Goal: Check status: Check status

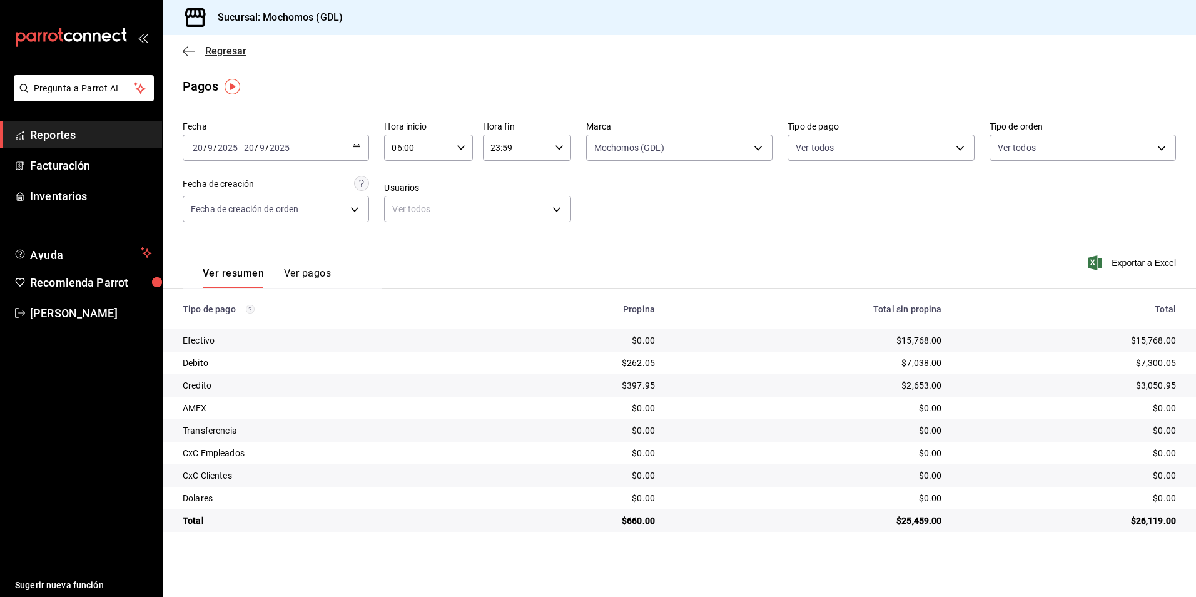
click at [222, 49] on span "Regresar" at bounding box center [225, 51] width 41 height 12
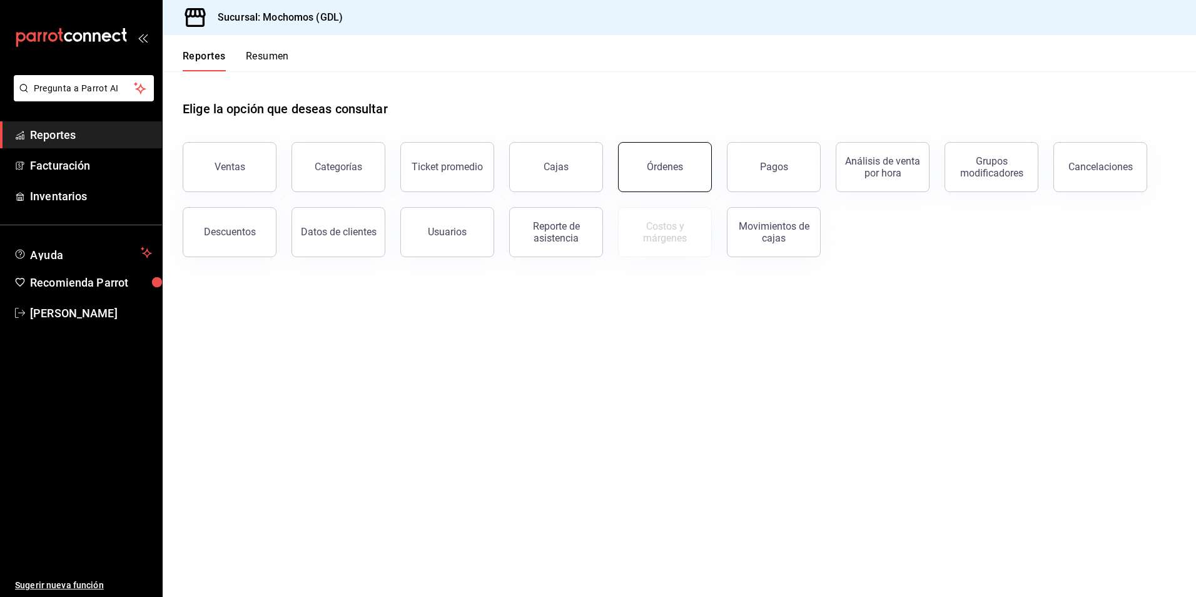
click at [685, 174] on button "Órdenes" at bounding box center [665, 167] width 94 height 50
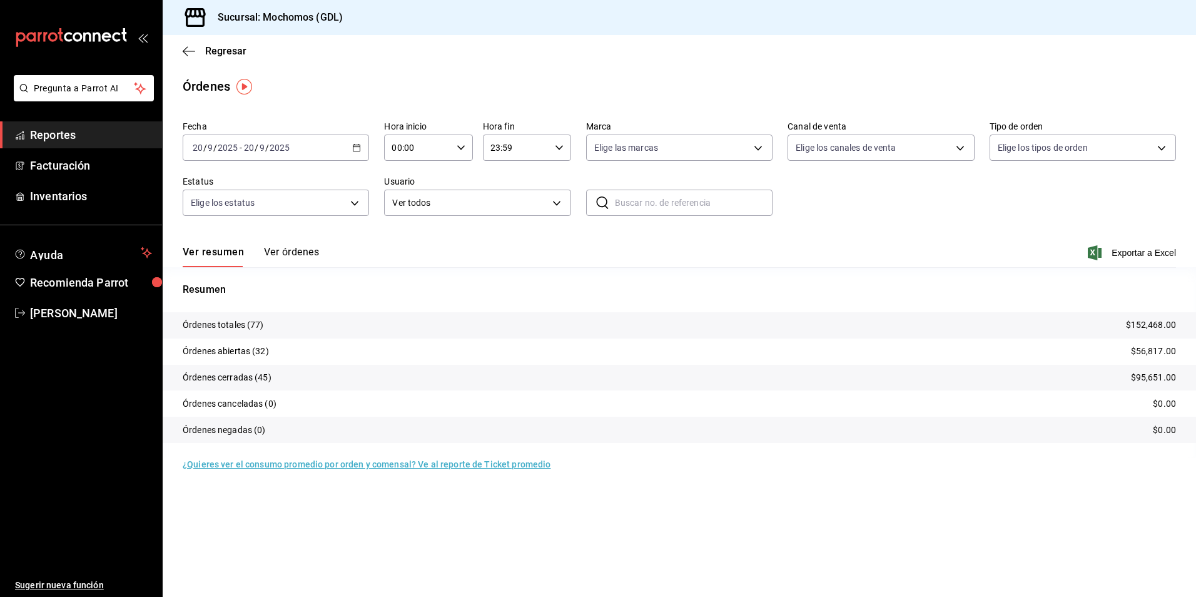
click at [468, 152] on div "00:00 Hora inicio" at bounding box center [428, 147] width 88 height 26
click at [415, 201] on span "05" at bounding box center [406, 204] width 24 height 10
type input "05:00"
click at [610, 153] on div at bounding box center [598, 298] width 1196 height 597
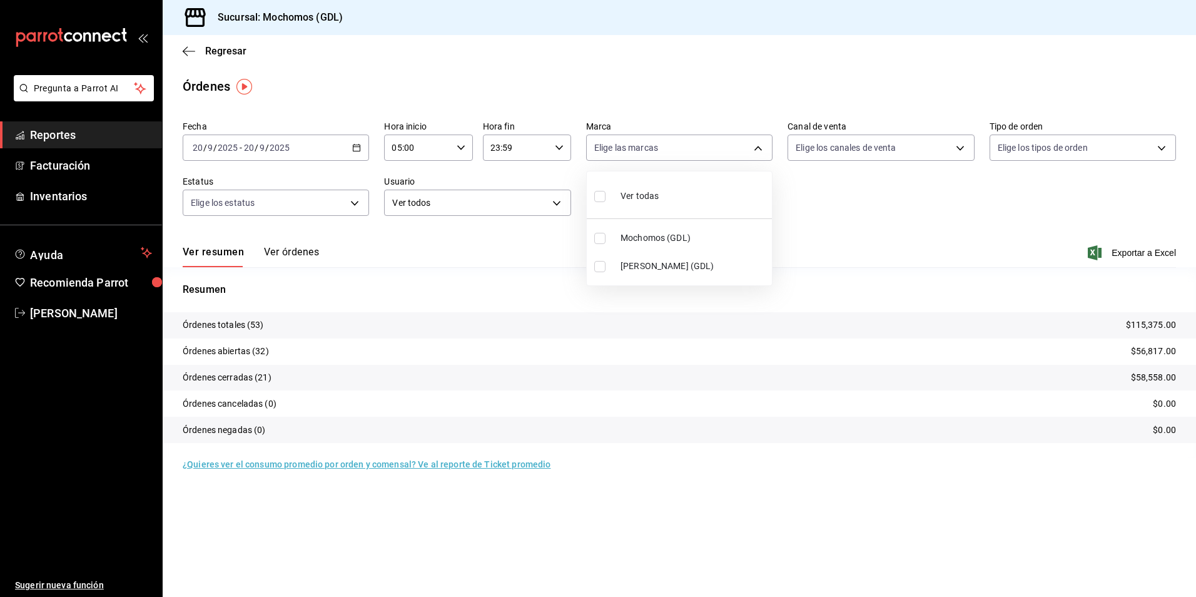
click at [612, 146] on body "Pregunta a Parrot AI Reportes Facturación Inventarios Ayuda Recomienda Parrot […" at bounding box center [598, 298] width 1196 height 597
drag, startPoint x: 618, startPoint y: 237, endPoint x: 820, endPoint y: 192, distance: 206.9
click at [620, 236] on li "Mochomos (GDL)" at bounding box center [679, 238] width 185 height 28
type input "36c25d4a-7cb0-456c-a434-e981d54830bc"
checkbox input "true"
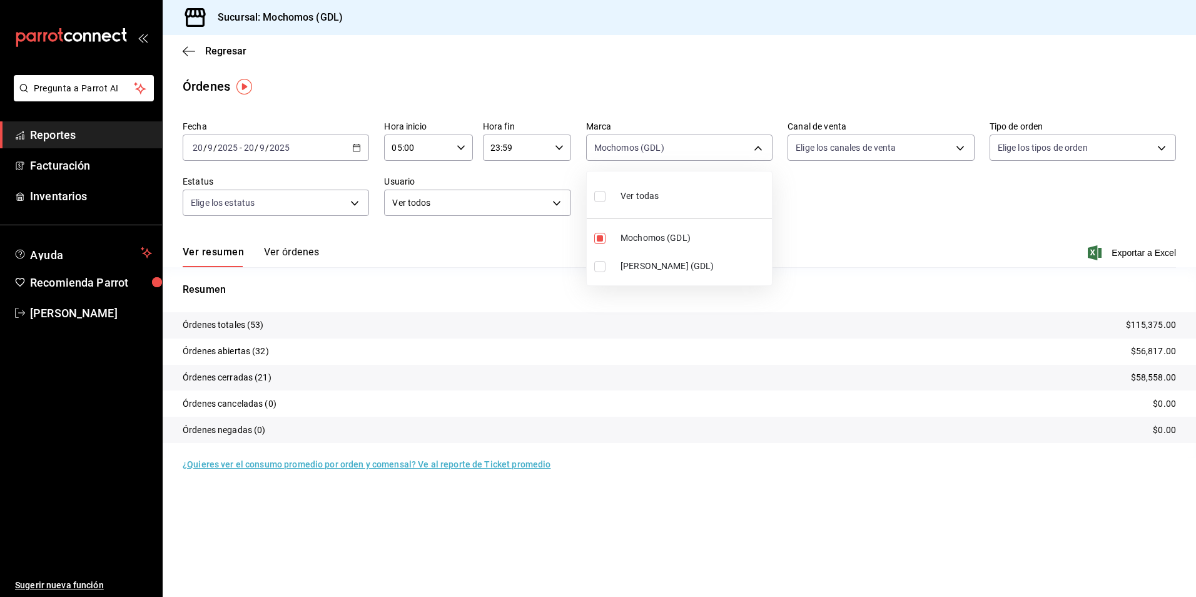
click at [825, 153] on div at bounding box center [598, 298] width 1196 height 597
click at [809, 154] on body "Pregunta a Parrot AI Reportes Facturación Inventarios Ayuda Recomienda Parrot […" at bounding box center [598, 298] width 1196 height 597
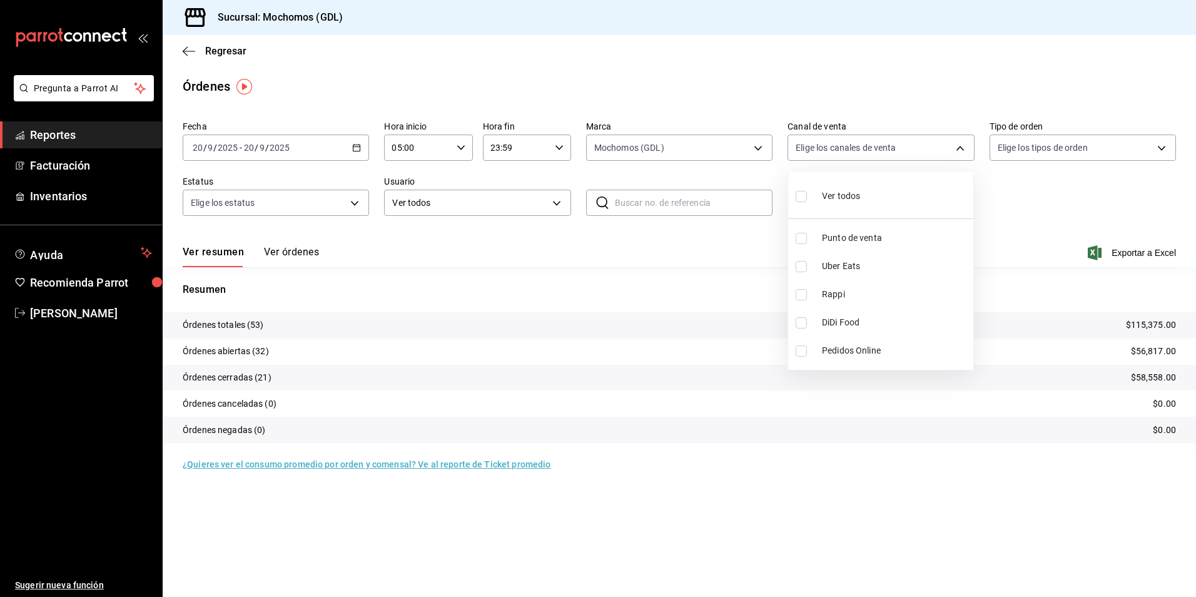
click at [824, 202] on span "Ver todos" at bounding box center [841, 195] width 38 height 13
type input "PARROT,UBER_EATS,RAPPI,DIDI_FOOD,ONLINE"
checkbox input "true"
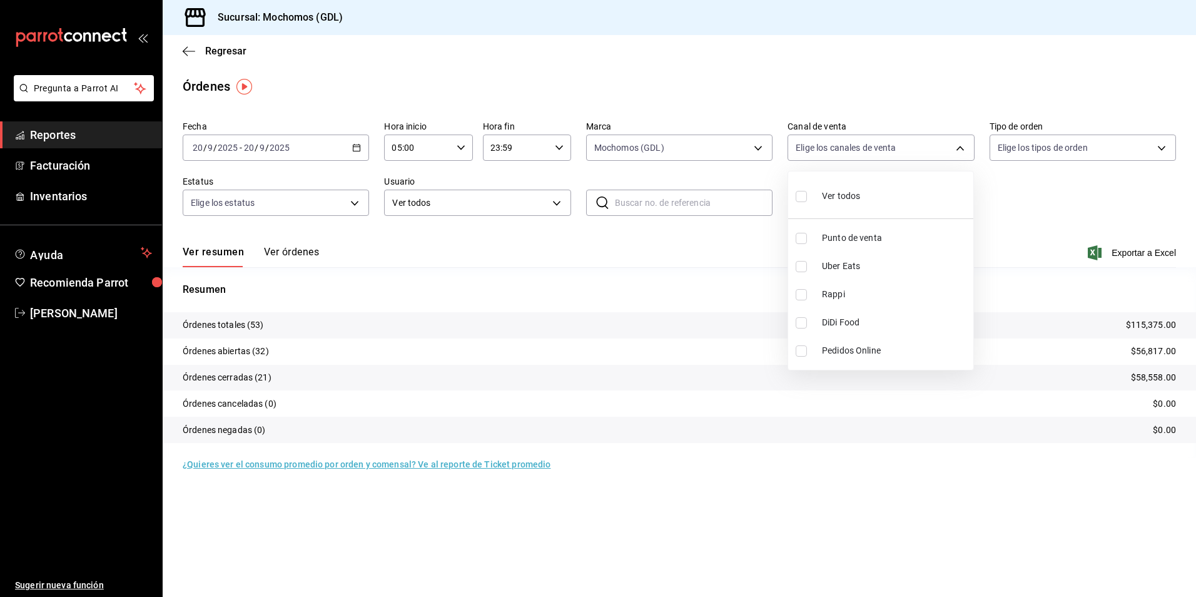
checkbox input "true"
click at [1005, 151] on div at bounding box center [598, 298] width 1196 height 597
click at [999, 152] on body "Pregunta a Parrot AI Reportes Facturación Inventarios Ayuda Recomienda Parrot […" at bounding box center [598, 298] width 1196 height 597
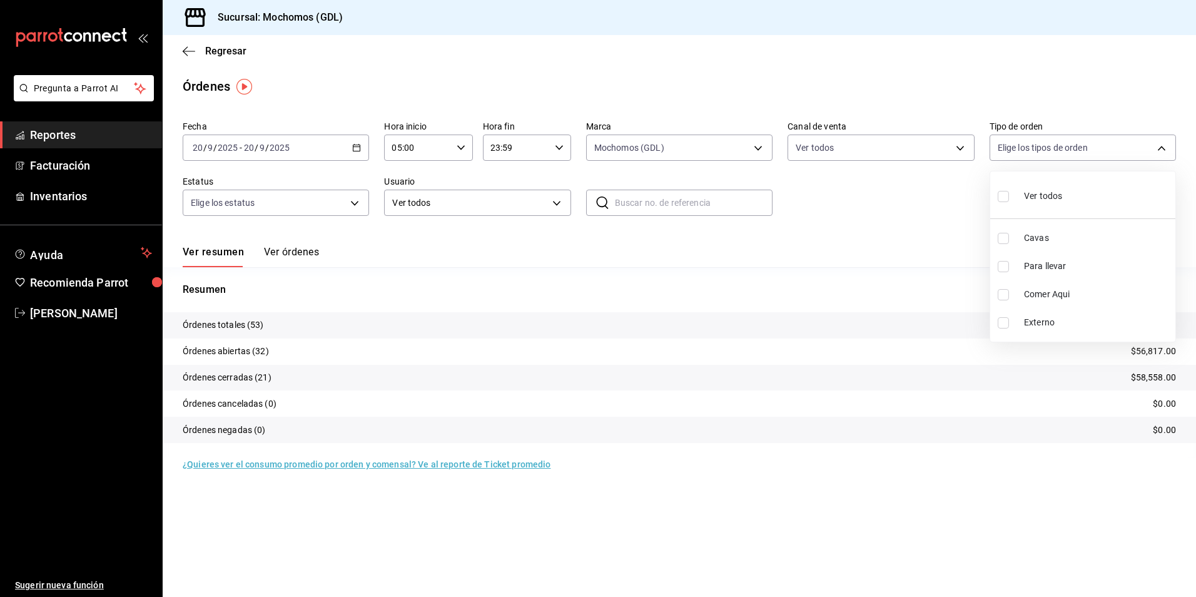
click at [998, 206] on div "Ver todos" at bounding box center [1029, 194] width 64 height 27
type input "c3d0baef-30c0-4718-9d76-caab43e27316,13c4cc4a-99d2-42c0-ba96-c3de8c08c13d,7b791…"
checkbox input "true"
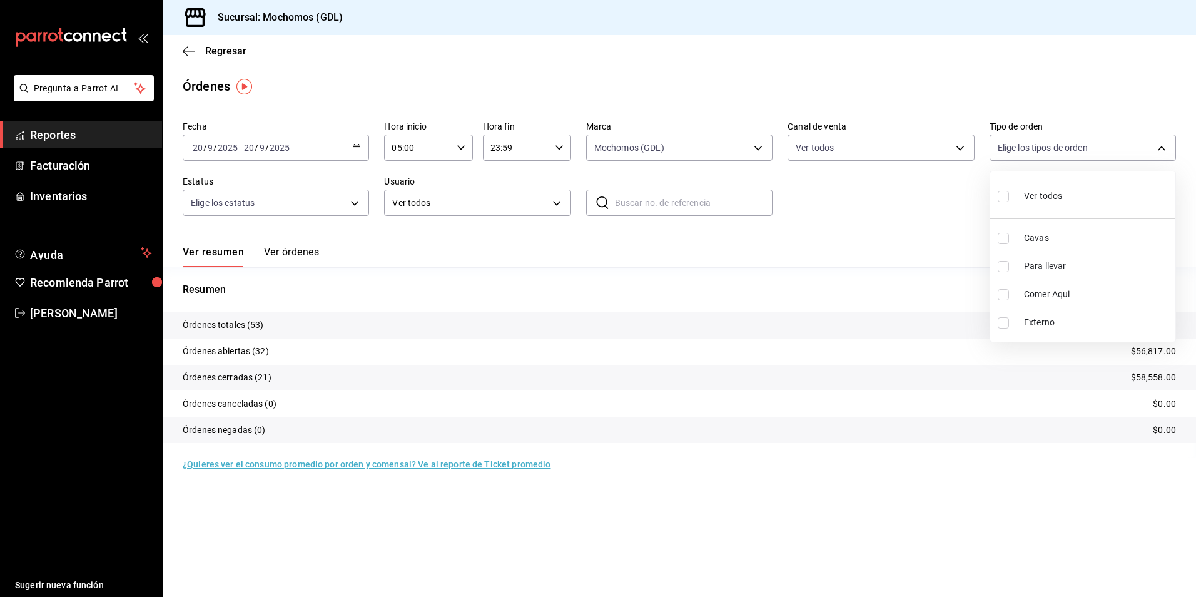
checkbox input "true"
click at [335, 206] on div at bounding box center [598, 298] width 1196 height 597
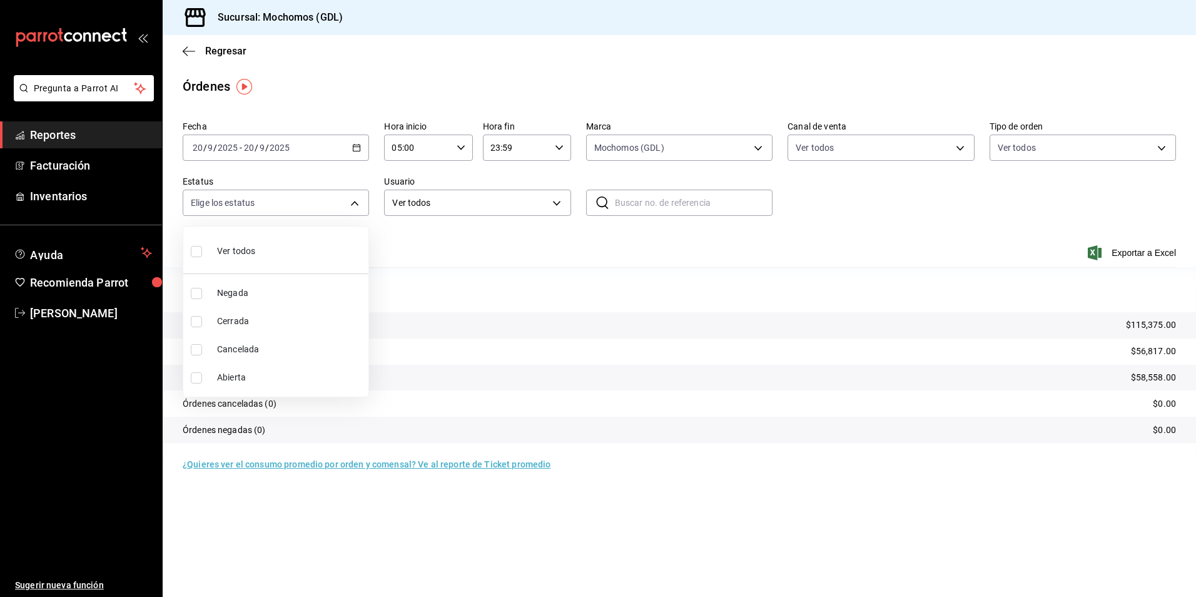
click at [316, 200] on body "Pregunta a Parrot AI Reportes Facturación Inventarios Ayuda Recomienda Parrot […" at bounding box center [598, 298] width 1196 height 597
click at [286, 246] on li "Ver todos" at bounding box center [275, 249] width 185 height 37
type input "DENIED,FINISHED,CANCELED,OPEN"
checkbox input "true"
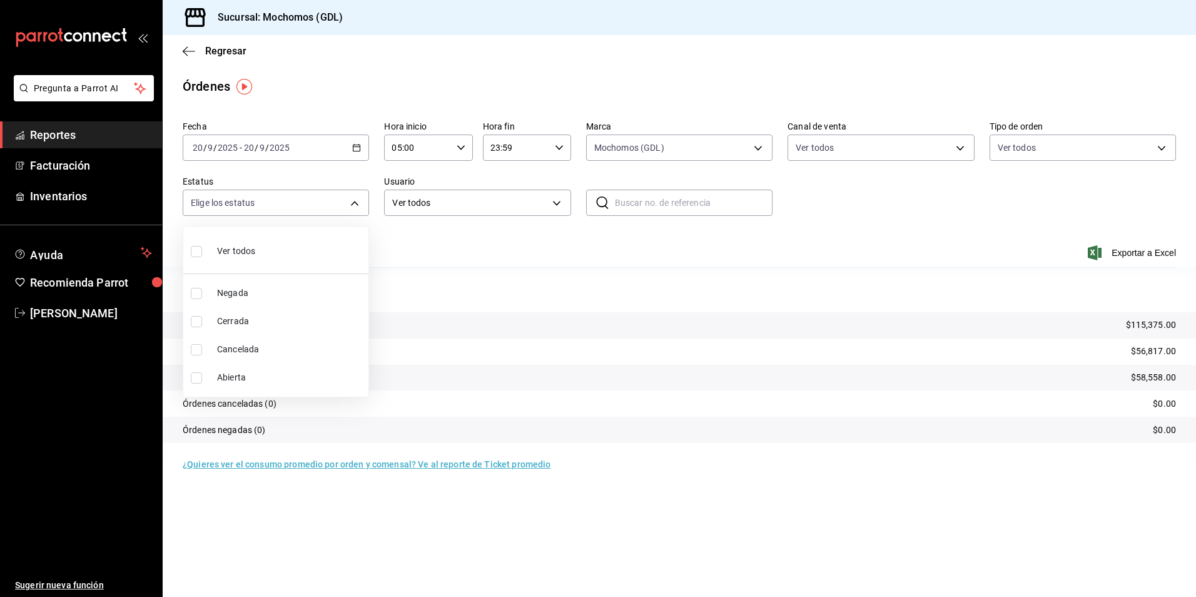
checkbox input "true"
click at [886, 216] on div at bounding box center [598, 298] width 1196 height 597
